Goal: Task Accomplishment & Management: Complete application form

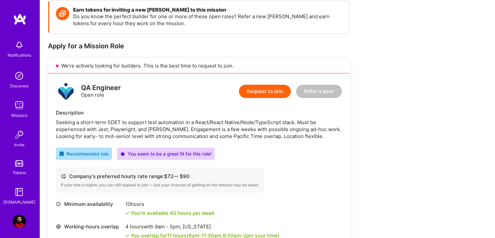
scroll to position [97, 0]
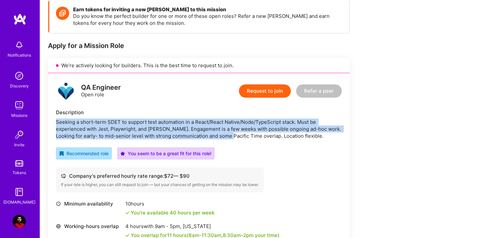
drag, startPoint x: 56, startPoint y: 123, endPoint x: 229, endPoint y: 137, distance: 173.3
click at [229, 137] on div "Seeking a short-term SDET to support test automation in a React/React Native/No…" at bounding box center [199, 128] width 286 height 21
copy div "Seeking a short-term SDET to support test automation in a React/React Native/No…"
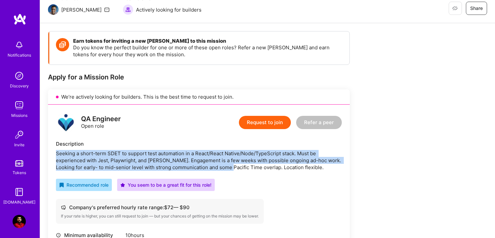
scroll to position [69, 0]
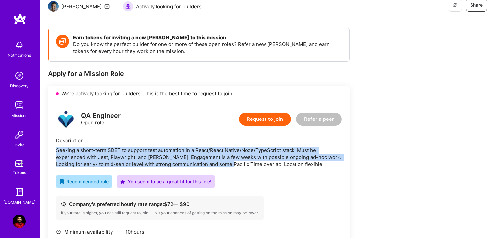
copy div "Seeking a short-term SDET to support test automation in a React/React Native/No…"
click at [18, 220] on img at bounding box center [19, 221] width 13 height 13
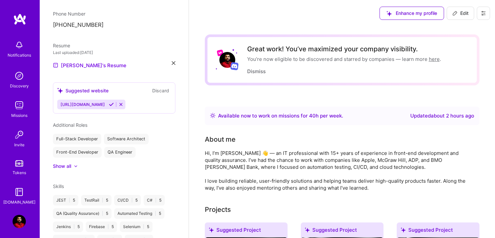
scroll to position [269, 0]
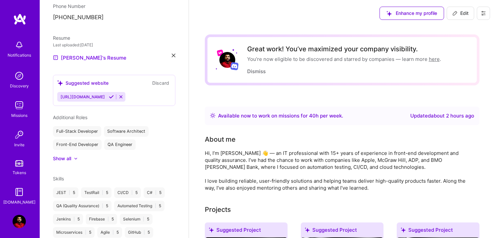
click at [173, 54] on icon at bounding box center [174, 56] width 4 height 4
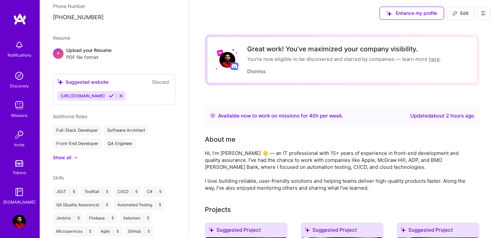
click at [92, 54] on span "PDF file format" at bounding box center [88, 57] width 45 height 7
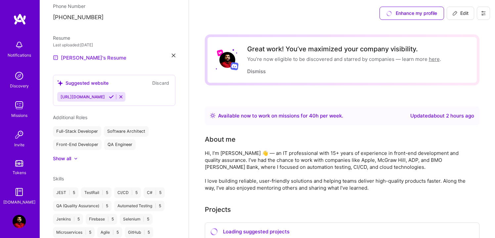
click at [79, 54] on link "[PERSON_NAME]'s Resume" at bounding box center [89, 58] width 73 height 8
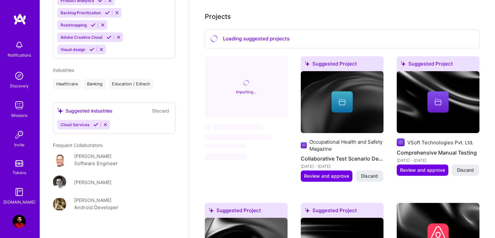
scroll to position [0, 0]
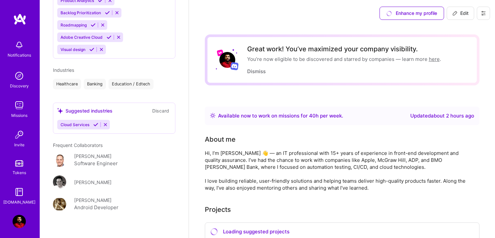
click at [480, 14] on button at bounding box center [483, 13] width 13 height 13
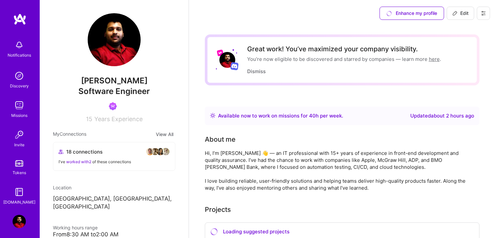
click at [20, 103] on img at bounding box center [19, 105] width 13 height 13
